Goal: Task Accomplishment & Management: Use online tool/utility

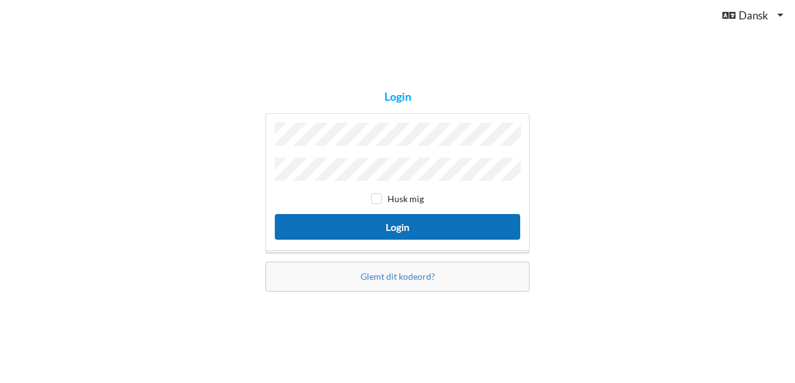
click at [369, 222] on button "Login" at bounding box center [397, 227] width 245 height 26
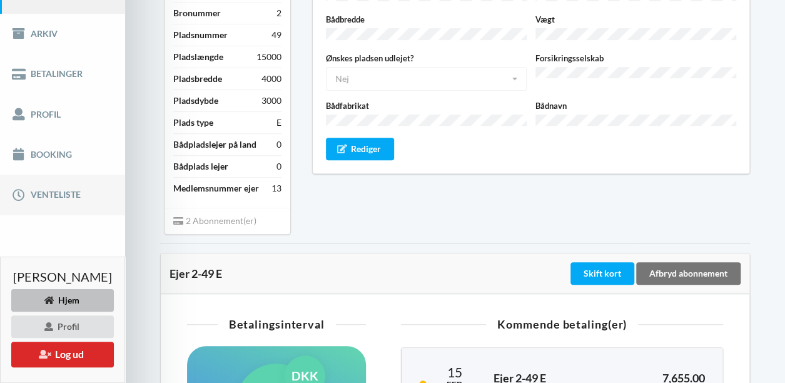
scroll to position [183, 0]
click at [65, 160] on link "Booking" at bounding box center [62, 155] width 125 height 40
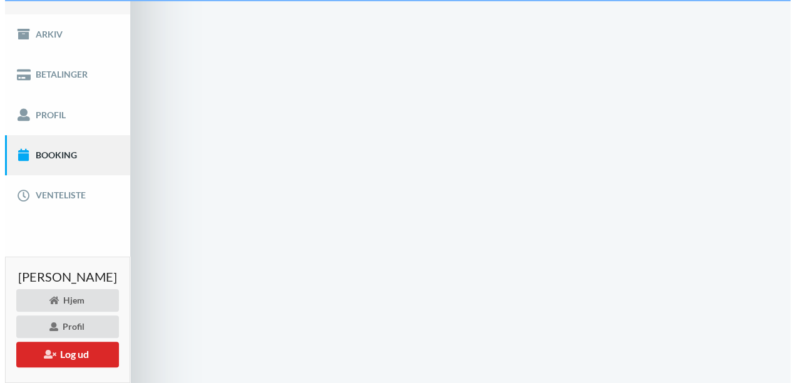
scroll to position [24, 0]
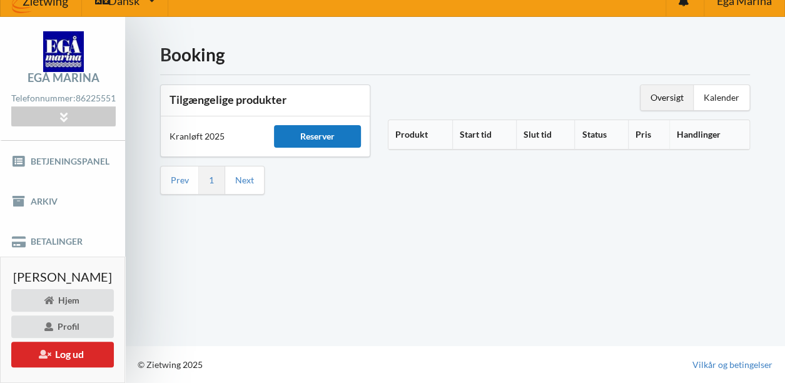
click at [329, 131] on div "Reserver" at bounding box center [317, 136] width 87 height 23
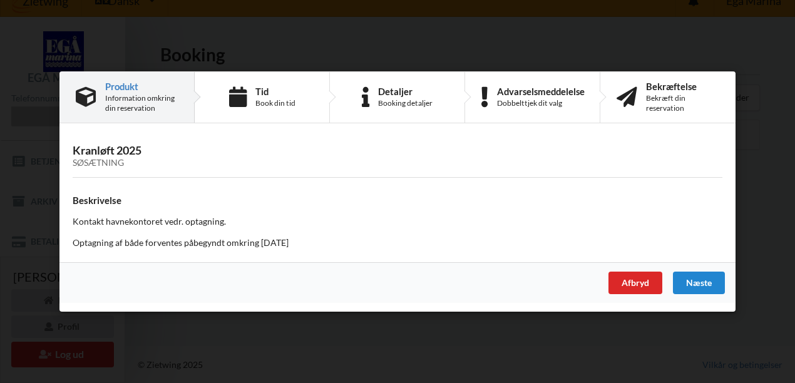
click at [136, 160] on div "Søsætning" at bounding box center [398, 163] width 650 height 11
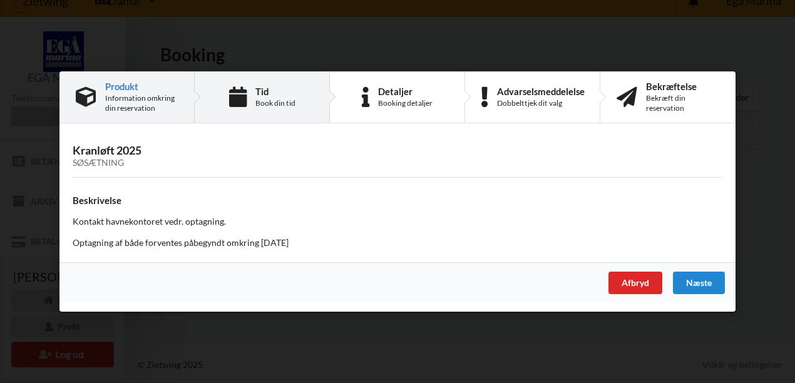
click at [252, 98] on div "Tid Book din tid" at bounding box center [262, 97] width 135 height 51
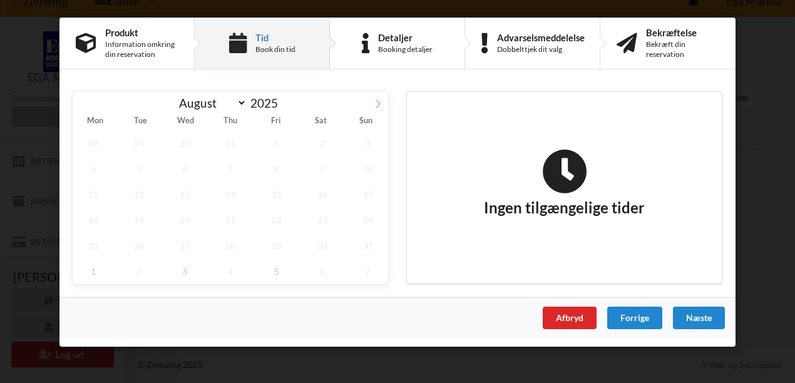
click at [374, 105] on icon at bounding box center [378, 104] width 9 height 9
click at [379, 103] on icon at bounding box center [378, 104] width 9 height 9
select select "9"
click at [185, 168] on span "8" at bounding box center [184, 169] width 41 height 26
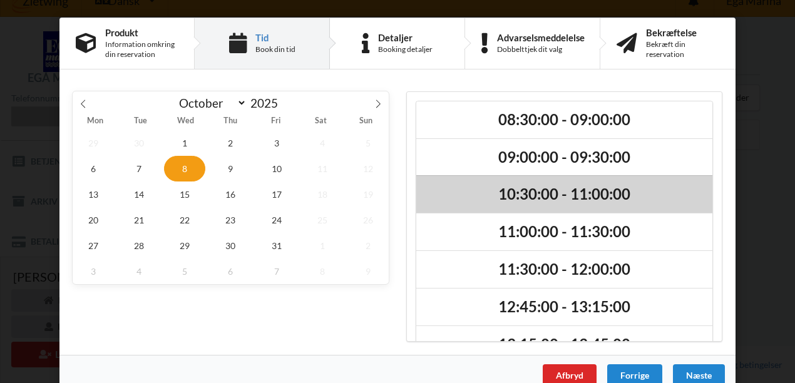
click at [545, 192] on h2 "10:30:00 - 11:00:00" at bounding box center [564, 194] width 279 height 19
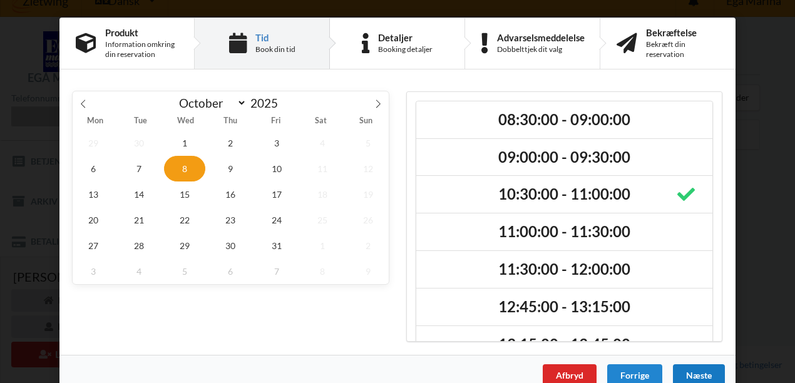
click at [691, 369] on div "Næste" at bounding box center [699, 375] width 52 height 23
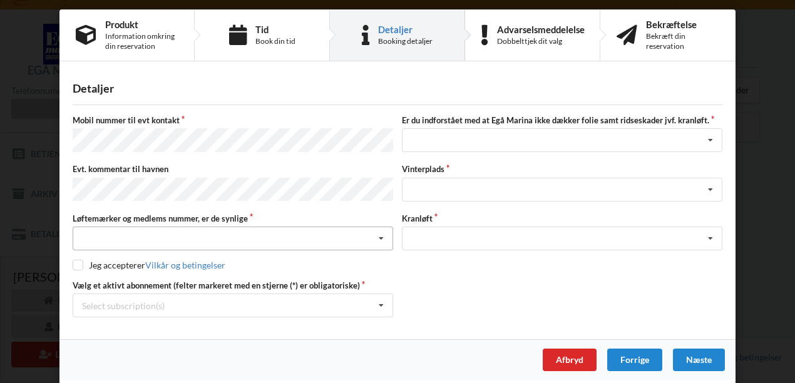
scroll to position [0, 0]
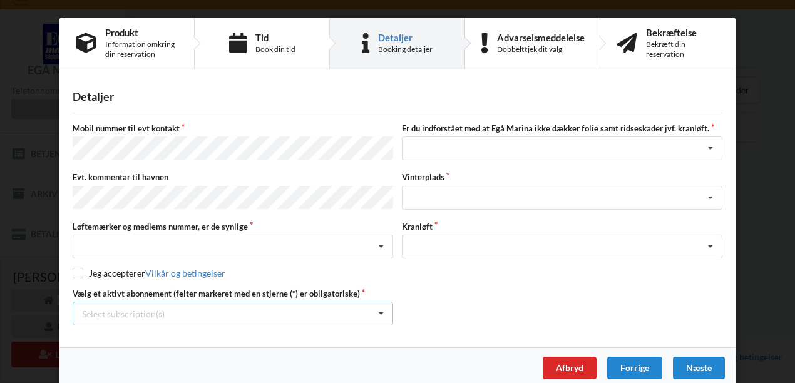
click at [225, 303] on div "Select subscription(s) * Ejer 2-49 E * 12 tons stativ - 1 sæt støtteben" at bounding box center [233, 314] width 320 height 24
click at [208, 242] on div "Nej, jeg kontakter havnekontoret inden løftet Ja, mine mærker er synlige og int…" at bounding box center [233, 247] width 320 height 24
click at [498, 144] on div "Jeg har tæpper med og tager selv ansvaret for eventuelle folie samt ridseskader…" at bounding box center [562, 148] width 320 height 24
click at [468, 269] on div "Jeg accepterer Vilkår og betingelser" at bounding box center [398, 273] width 650 height 13
click at [449, 240] on div "Optagning" at bounding box center [562, 247] width 320 height 24
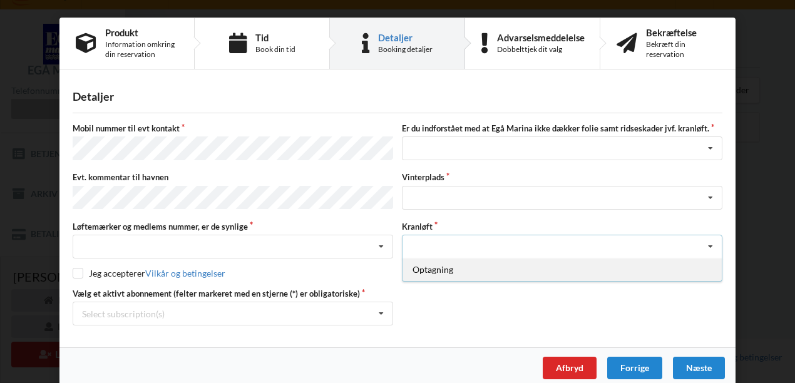
click at [434, 267] on div "Optagning" at bounding box center [561, 269] width 319 height 23
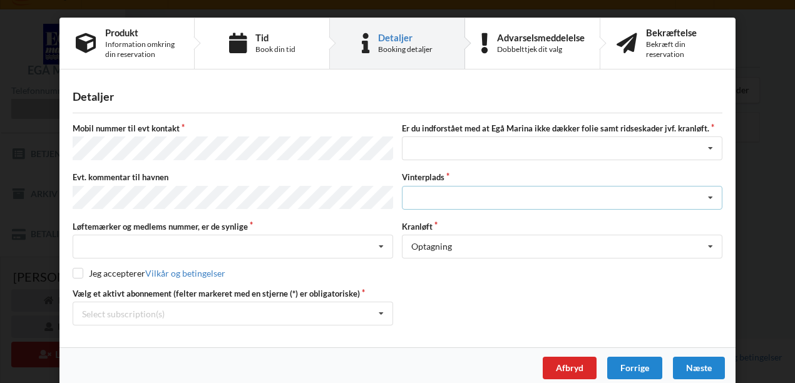
click at [438, 190] on div "Landplads nr. 1 Landplads nr. 2 Landplads nr.3 Landplads nr. 4 Landplads nr. 5 …" at bounding box center [562, 198] width 320 height 24
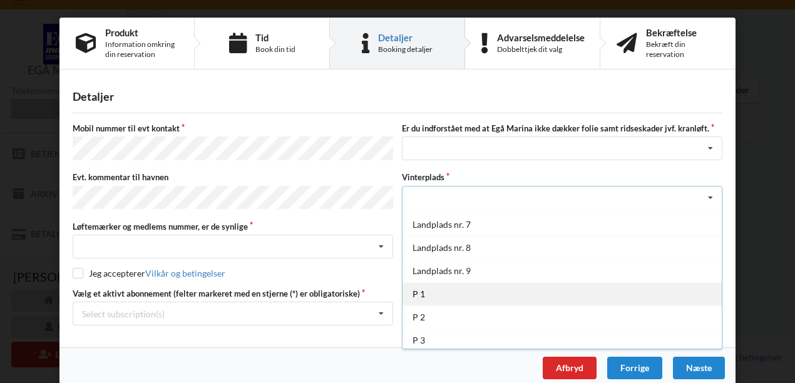
click at [421, 288] on div "P 1" at bounding box center [561, 293] width 319 height 23
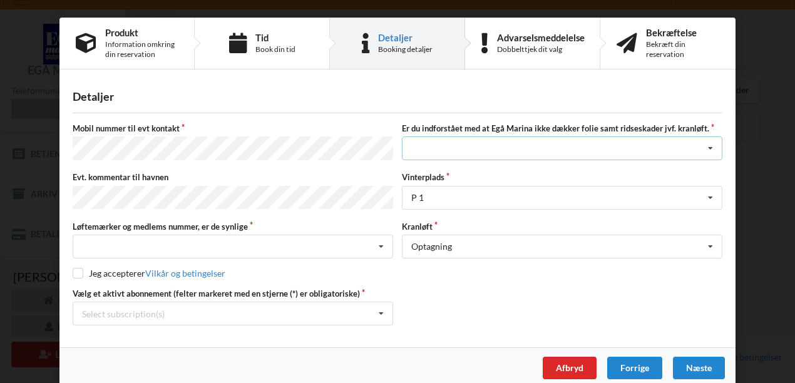
click at [413, 144] on div "Jeg har tæpper med og tager selv ansvaret for eventuelle folie samt ridseskader…" at bounding box center [562, 148] width 320 height 24
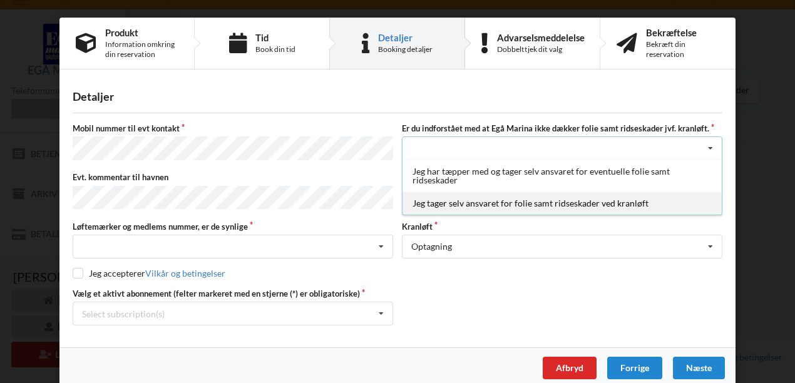
click at [514, 200] on div "Jeg tager selv ansvaret for folie samt ridseskader ved kranløft" at bounding box center [561, 203] width 319 height 23
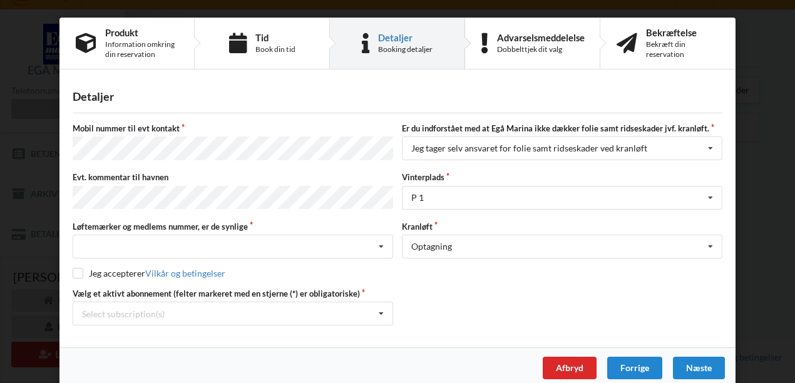
drag, startPoint x: 180, startPoint y: 245, endPoint x: 381, endPoint y: 258, distance: 201.4
click at [381, 258] on div "Mobil nummer til evt kontakt Er du indforstået med at Egå Marina ikke dækker fo…" at bounding box center [398, 224] width 650 height 203
click at [379, 241] on icon at bounding box center [381, 246] width 19 height 23
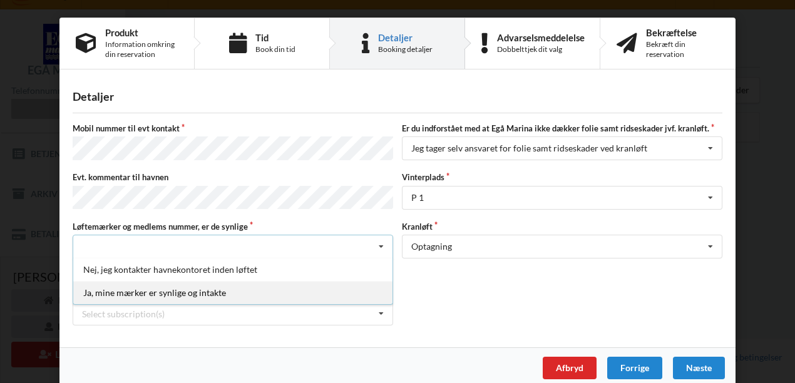
click at [301, 285] on div "Ja, mine mærker er synlige og intakte" at bounding box center [232, 292] width 319 height 23
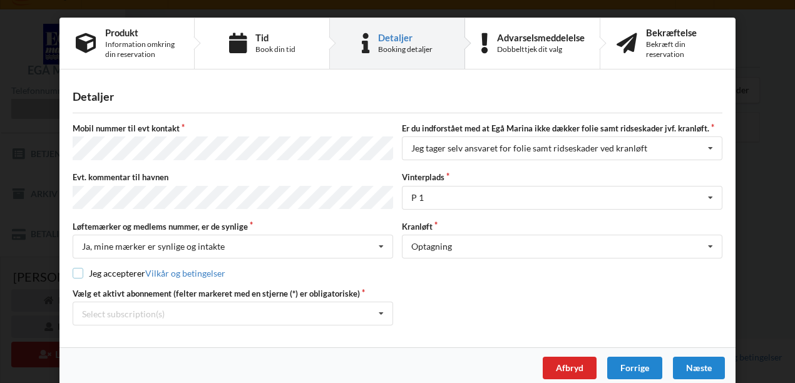
click at [73, 269] on input "checkbox" at bounding box center [78, 273] width 11 height 11
checkbox input "true"
click at [372, 305] on icon at bounding box center [381, 313] width 19 height 23
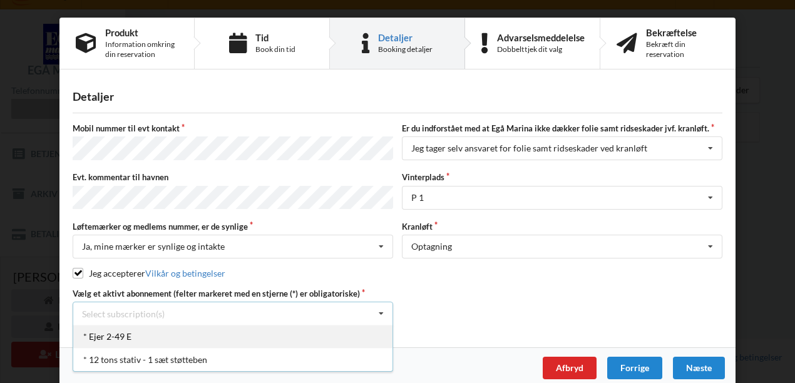
click at [185, 335] on div "* Ejer 2-49 E" at bounding box center [232, 336] width 319 height 23
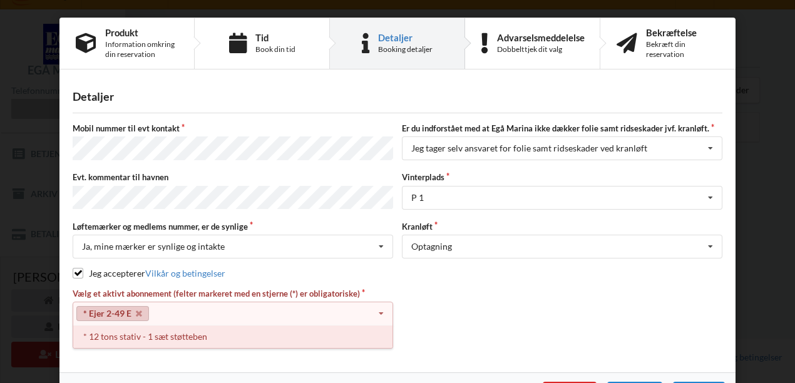
click at [194, 330] on div "* 12 tons stativ - 1 sæt støtteben" at bounding box center [232, 336] width 319 height 23
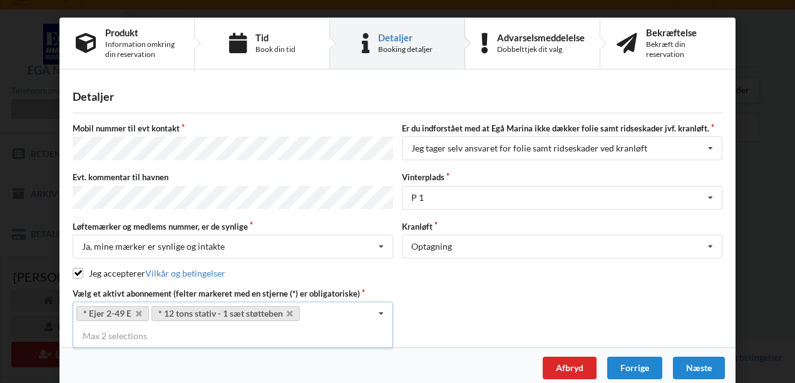
click at [458, 312] on div "Vælg et aktivt abonnement (felter markeret med en stjerne (*) er obligatoriske)…" at bounding box center [397, 307] width 658 height 38
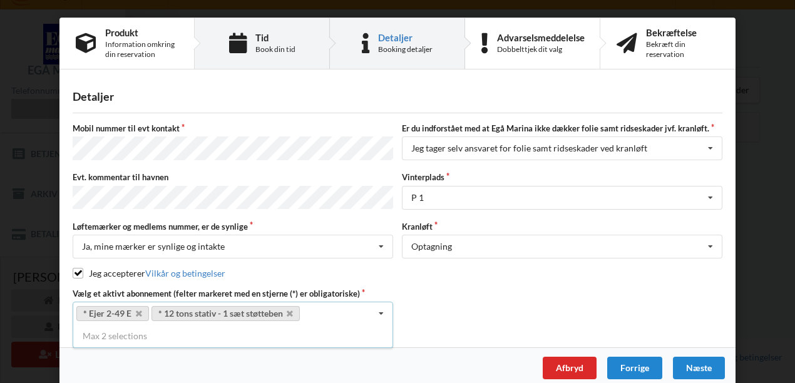
click at [257, 43] on div "Tid Book din tid" at bounding box center [275, 44] width 40 height 22
select select "9"
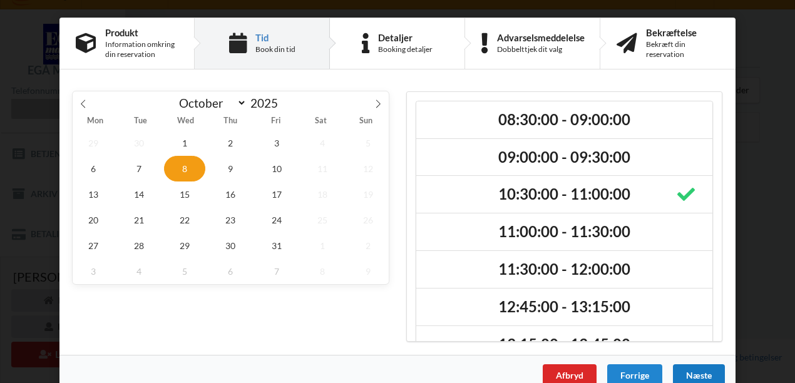
click at [702, 374] on div "Næste" at bounding box center [699, 375] width 52 height 23
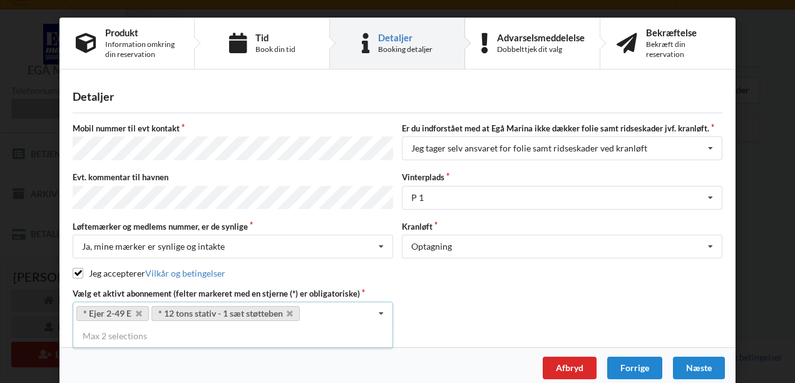
click at [482, 307] on div "Vælg et aktivt abonnement (felter markeret med en stjerne (*) er obligatoriske)…" at bounding box center [397, 307] width 658 height 38
click at [497, 238] on div "Optagning Optagning" at bounding box center [562, 247] width 320 height 24
click at [496, 305] on div "Vælg et aktivt abonnement (felter markeret med en stjerne (*) er obligatoriske)…" at bounding box center [397, 307] width 658 height 38
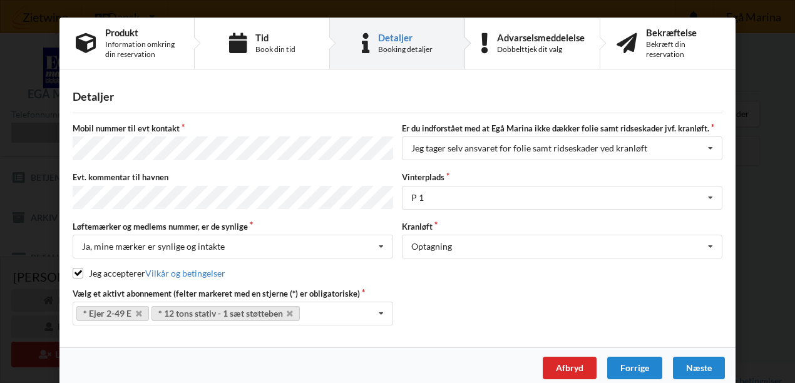
scroll to position [24, 0]
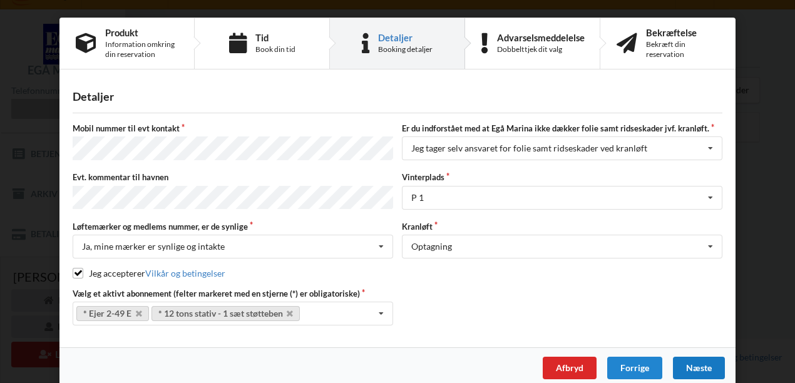
click at [696, 357] on div "Næste" at bounding box center [699, 368] width 52 height 23
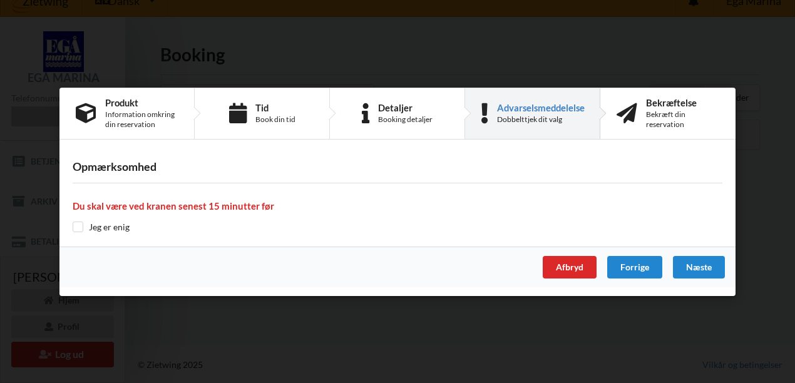
scroll to position [0, 0]
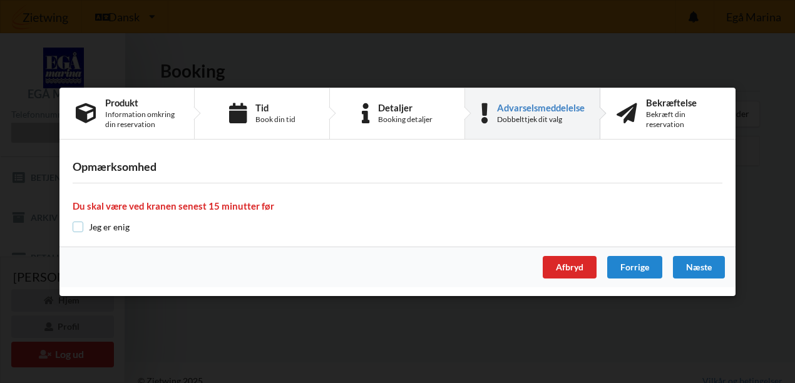
click at [83, 223] on input "checkbox" at bounding box center [78, 227] width 11 height 11
checkbox input "true"
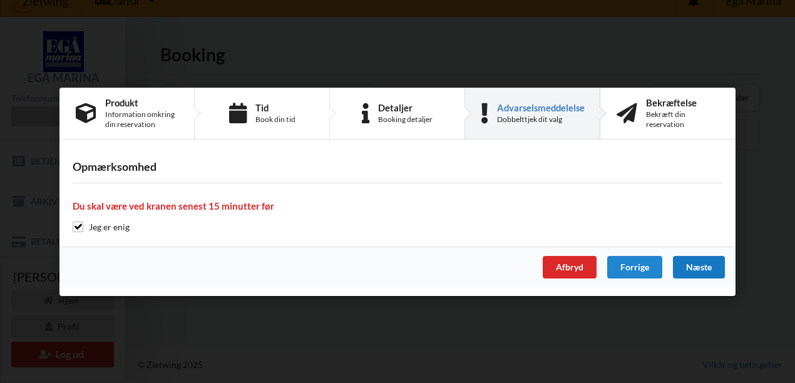
click at [695, 265] on div "Næste" at bounding box center [699, 267] width 52 height 23
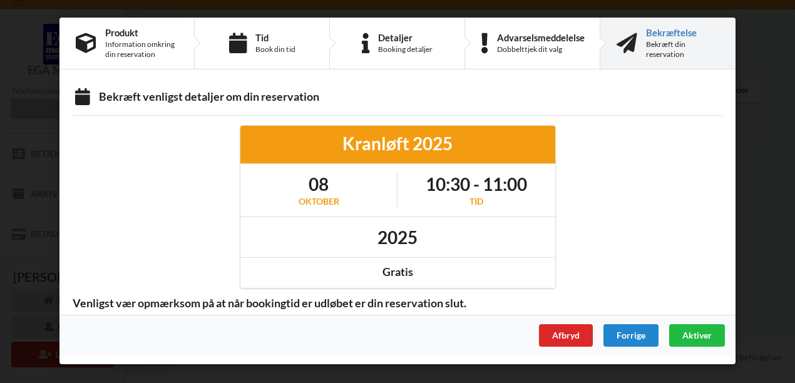
scroll to position [0, 0]
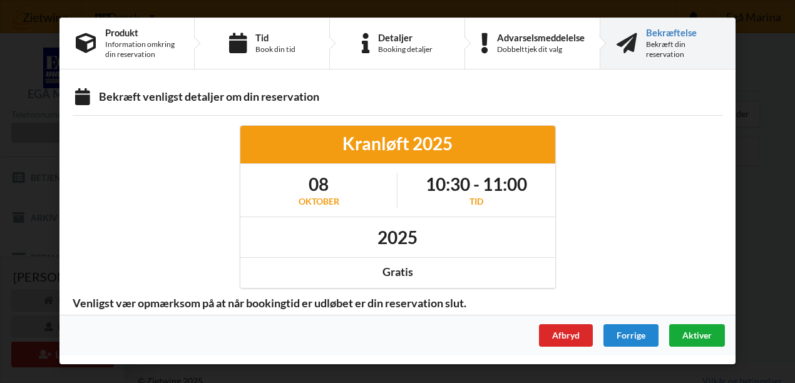
click at [693, 334] on span "Aktiver" at bounding box center [696, 335] width 29 height 11
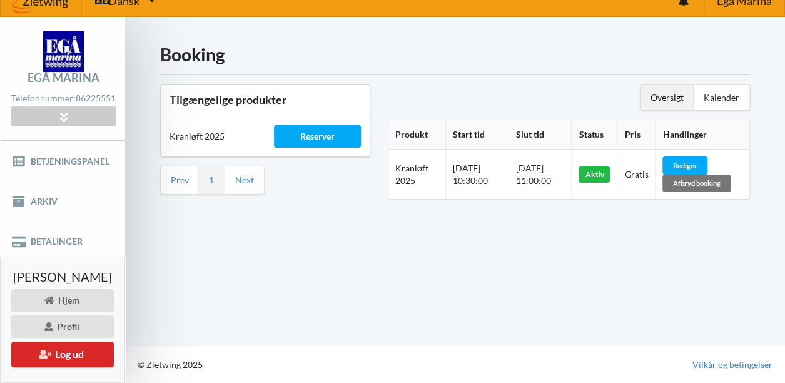
click at [473, 238] on div "Booking Tilgængelige produkter Kranløft 2025 Reserver Prev 1 Next Oversigt Kale…" at bounding box center [455, 181] width 660 height 329
click at [374, 216] on div "Booking Tilgængelige produkter Kranløft 2025 Reserver Prev 1 Next Oversigt Kale…" at bounding box center [455, 181] width 660 height 329
click at [668, 91] on div "Oversigt" at bounding box center [667, 97] width 53 height 25
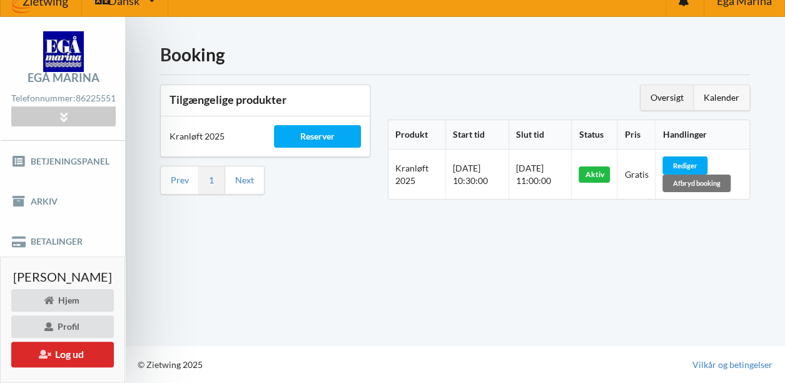
click at [735, 89] on div "Kalender" at bounding box center [722, 97] width 56 height 25
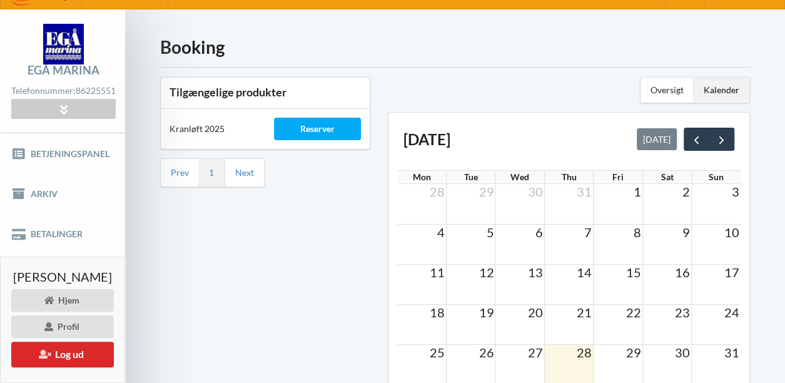
click at [202, 313] on div "Tilgængelige produkter Kranløft 2025 Reserver Prev 1 Next" at bounding box center [265, 260] width 228 height 384
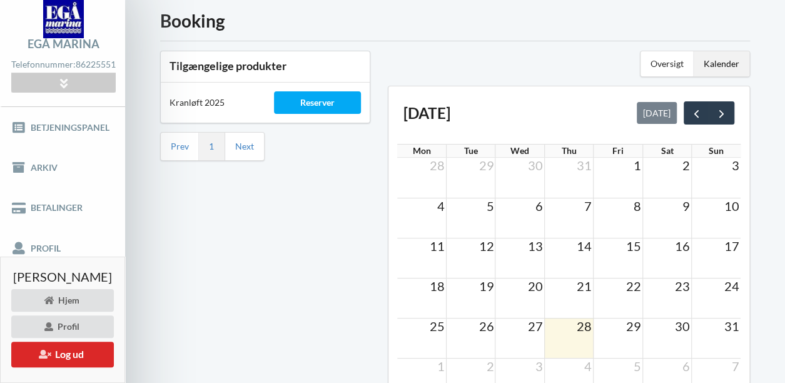
scroll to position [48, 0]
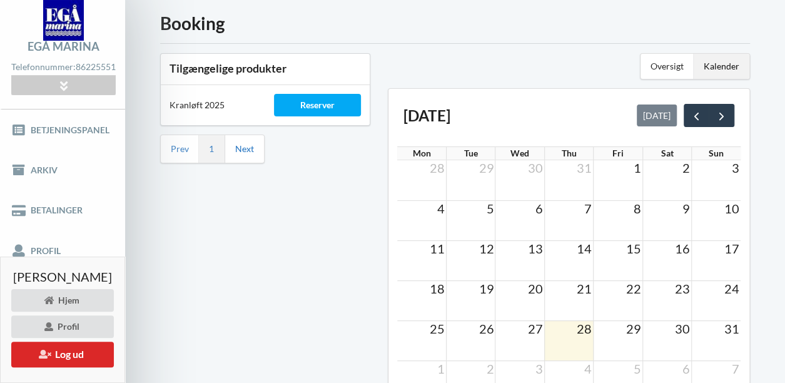
click at [243, 147] on link "Next" at bounding box center [244, 148] width 19 height 11
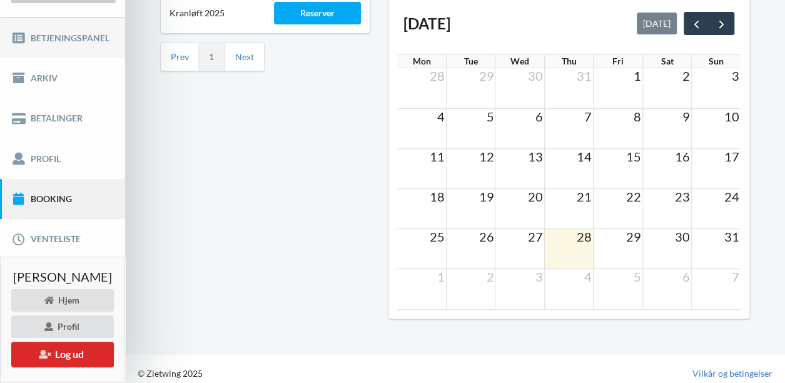
scroll to position [145, 0]
